Goal: Information Seeking & Learning: Learn about a topic

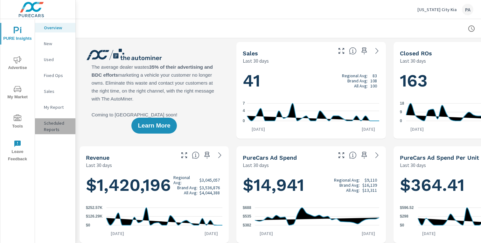
click at [58, 126] on p "Scheduled Reports" at bounding box center [57, 126] width 26 height 13
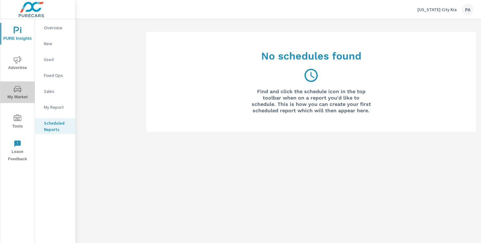
click at [18, 93] on span "My Market" at bounding box center [17, 93] width 31 height 16
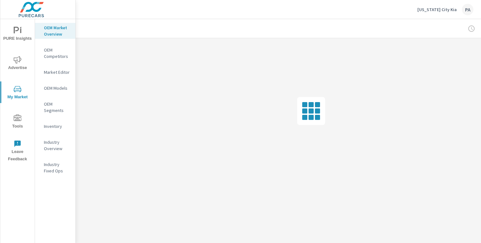
click at [52, 126] on p "Inventory" at bounding box center [57, 126] width 26 height 6
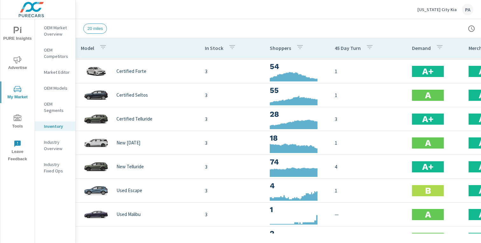
scroll to position [664, 0]
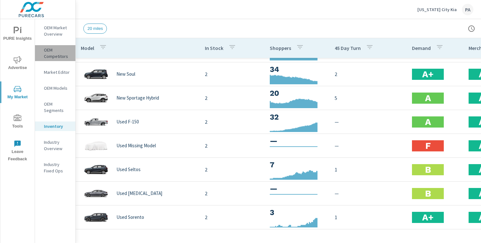
click at [46, 53] on p "OEM Competitors" at bounding box center [57, 53] width 26 height 13
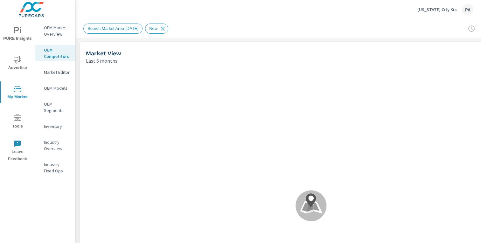
click at [140, 27] on span "Search Market Area-[DATE]" at bounding box center [113, 28] width 59 height 5
click at [161, 29] on span "New" at bounding box center [153, 28] width 16 height 5
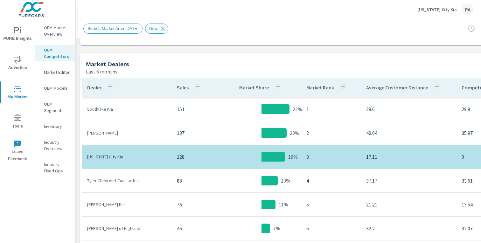
scroll to position [316, 0]
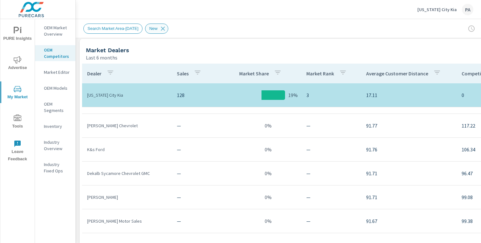
scroll to position [3376, 0]
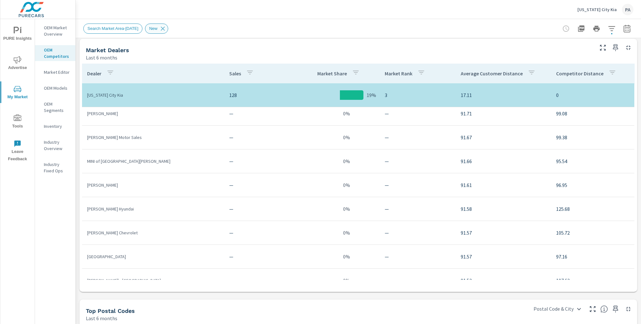
scroll to position [3433, 0]
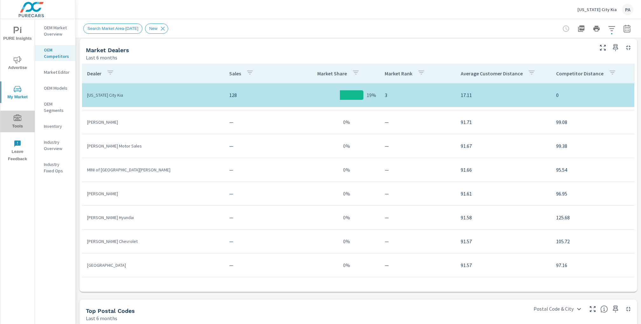
click at [20, 121] on icon "nav menu" at bounding box center [18, 118] width 8 height 6
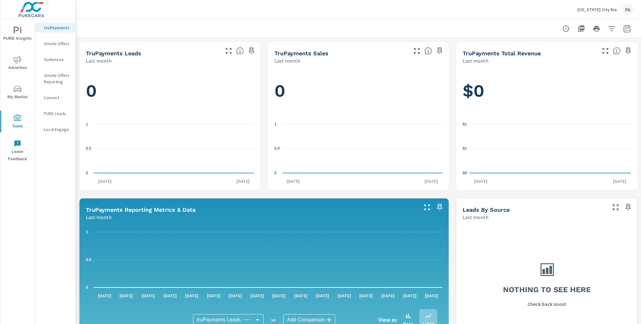
click at [21, 94] on span "My Market" at bounding box center [17, 93] width 31 height 16
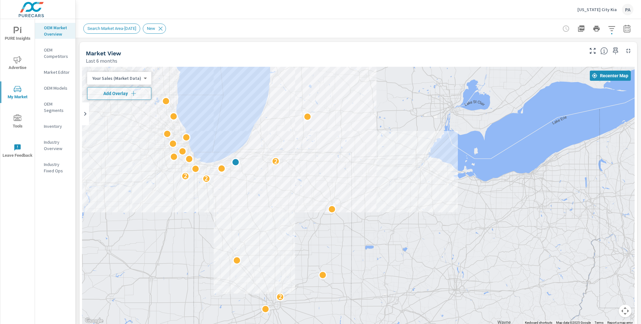
click at [208, 46] on div "Market View Last 6 months" at bounding box center [333, 53] width 506 height 23
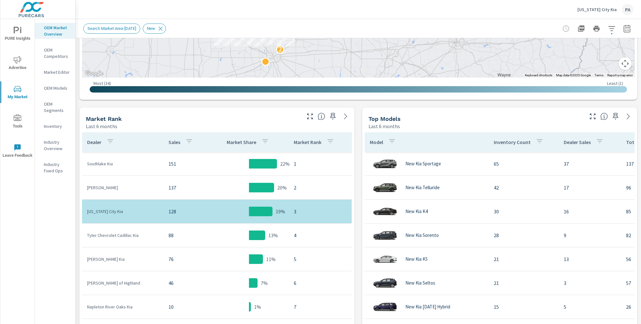
scroll to position [247, 0]
click at [52, 71] on p "Market Editor" at bounding box center [57, 72] width 26 height 6
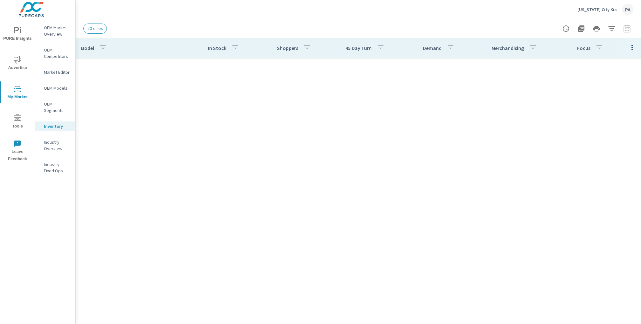
scroll to position [582, 0]
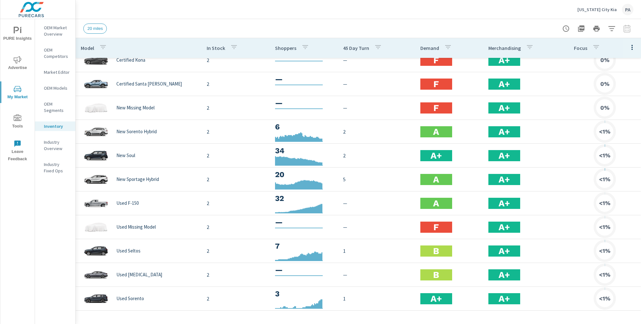
click at [22, 35] on span "PURE Insights" at bounding box center [17, 35] width 31 height 16
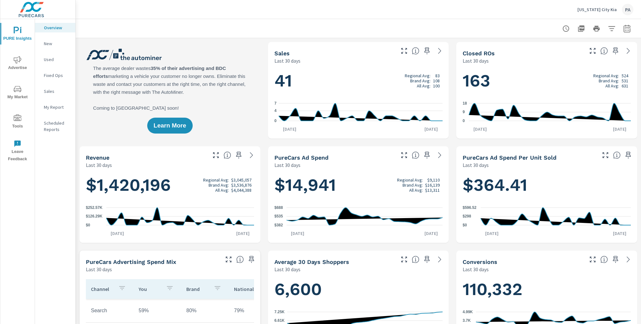
click at [47, 45] on p "New" at bounding box center [57, 43] width 26 height 6
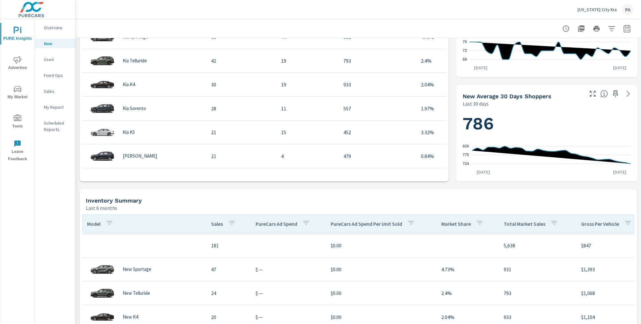
scroll to position [286, 0]
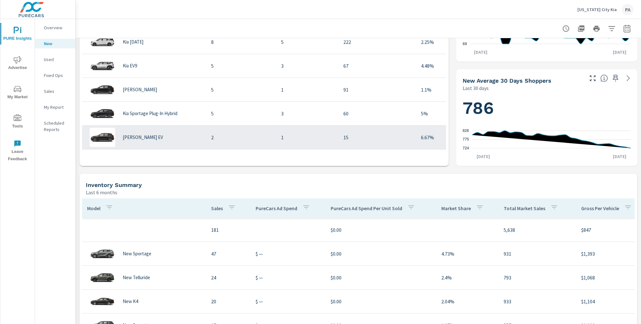
scroll to position [245, 0]
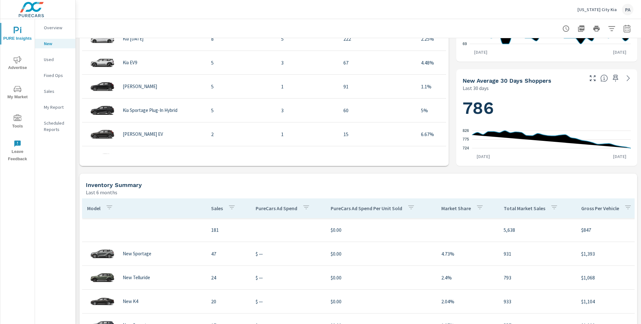
click at [154, 167] on div "New Sales Last 30 days 24 Regional Avg: 40 Brand Avg: 67 All Avg: 56 0 1.5 [DAT…" at bounding box center [359, 117] width 566 height 730
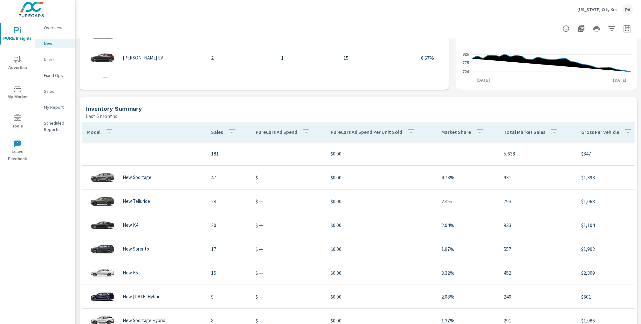
scroll to position [444, 0]
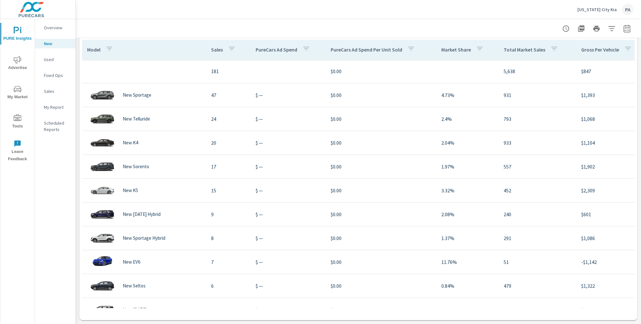
scroll to position [207, 0]
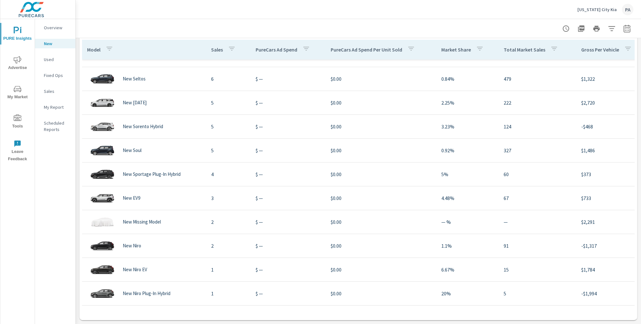
click at [45, 90] on p "Sales" at bounding box center [57, 91] width 26 height 6
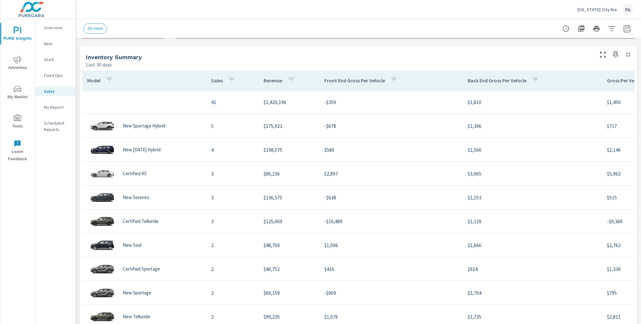
scroll to position [236, 0]
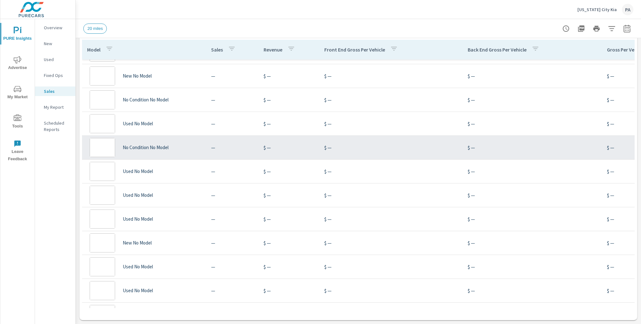
scroll to position [1576, 0]
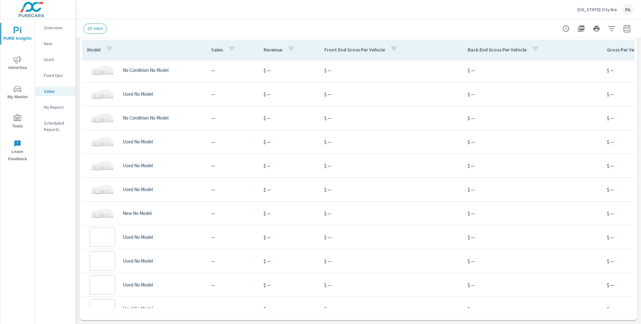
click at [62, 104] on p "My Report" at bounding box center [57, 107] width 26 height 6
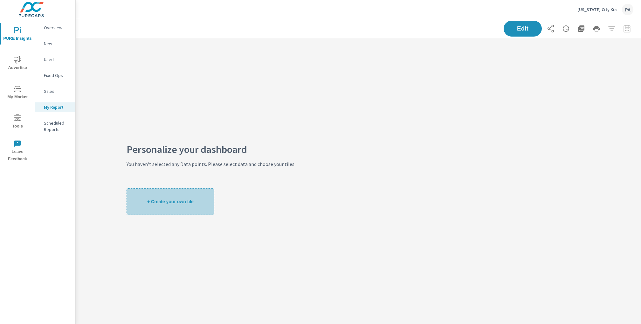
click at [164, 200] on span "+ Create your own tile" at bounding box center [170, 202] width 46 height 6
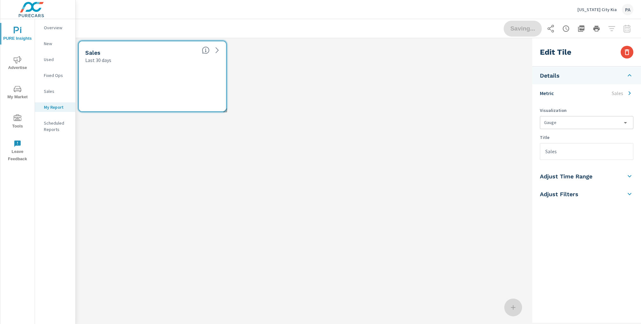
scroll to position [76, 454]
click at [17, 88] on icon "nav menu" at bounding box center [18, 89] width 8 height 8
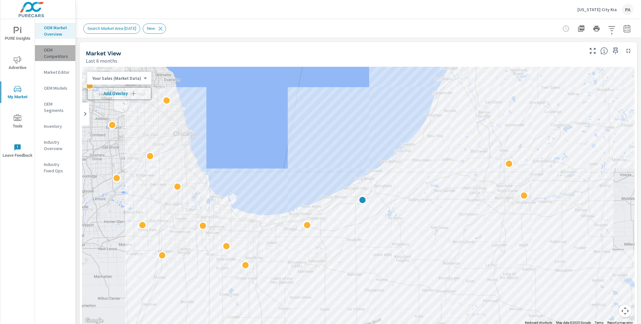
click at [55, 53] on p "OEM Competitors" at bounding box center [57, 53] width 26 height 13
click at [218, 30] on div "Search Market Area-[DATE] New" at bounding box center [313, 29] width 461 height 10
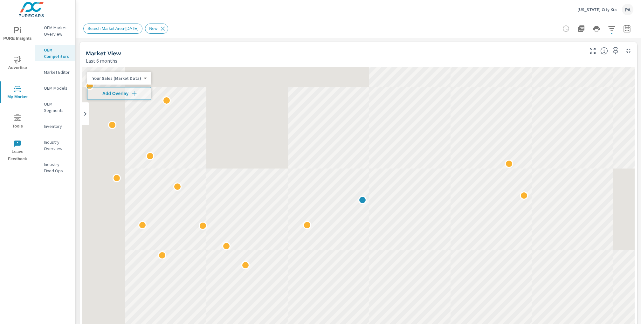
scroll to position [3436, 0]
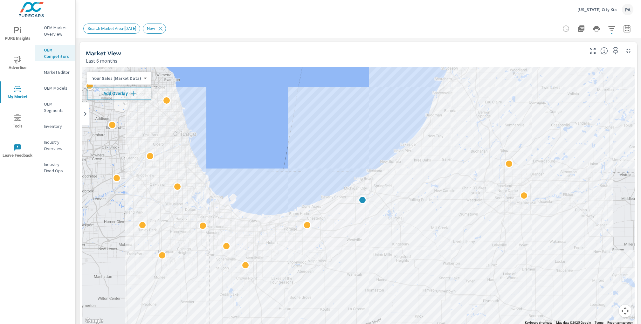
click at [340, 45] on div "Market View Last 6 months" at bounding box center [333, 53] width 506 height 23
